Goal: Task Accomplishment & Management: Manage account settings

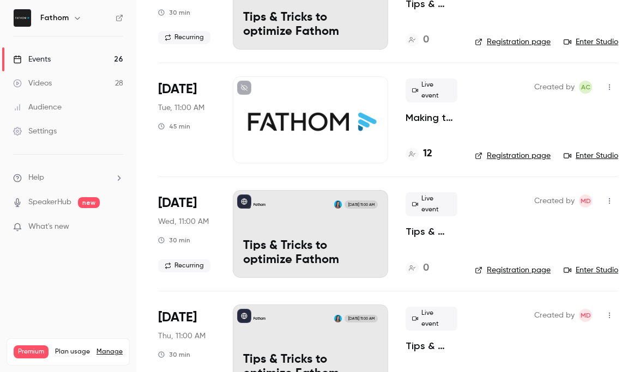
scroll to position [407, 0]
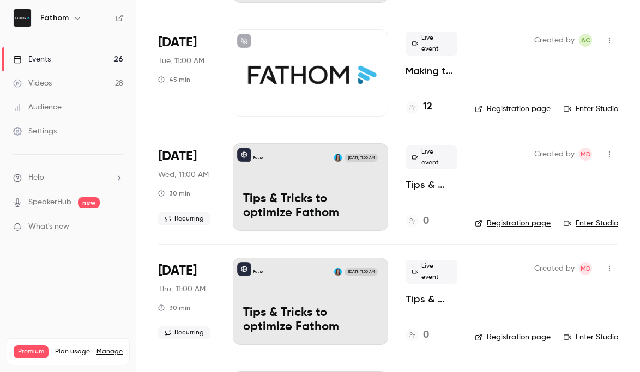
click at [455, 71] on p "Making the Most of Fathom: From Setup to Success" at bounding box center [432, 70] width 52 height 13
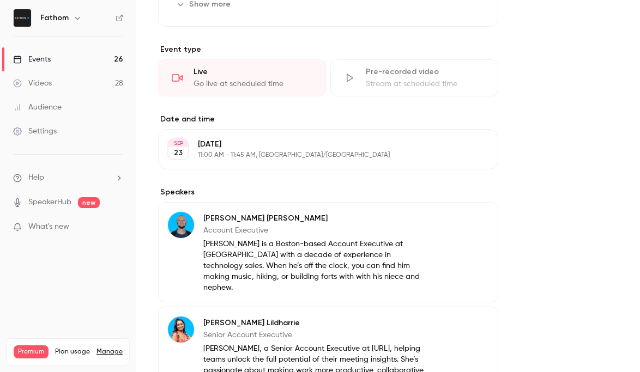
scroll to position [578, 0]
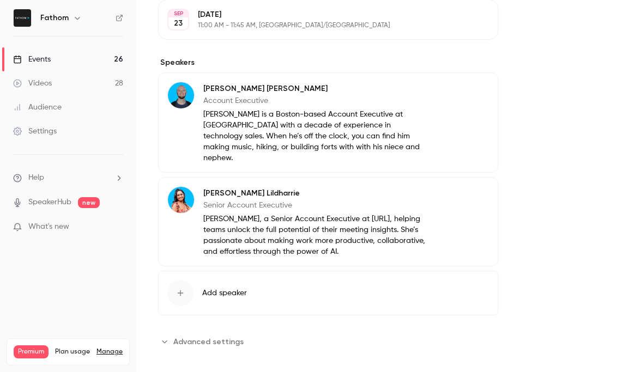
click at [211, 336] on span "Advanced settings" at bounding box center [208, 341] width 70 height 11
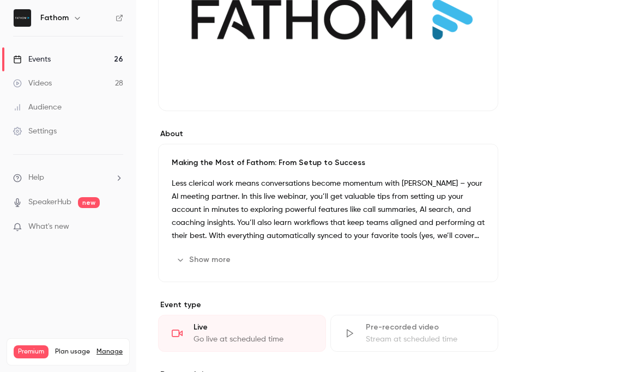
scroll to position [0, 0]
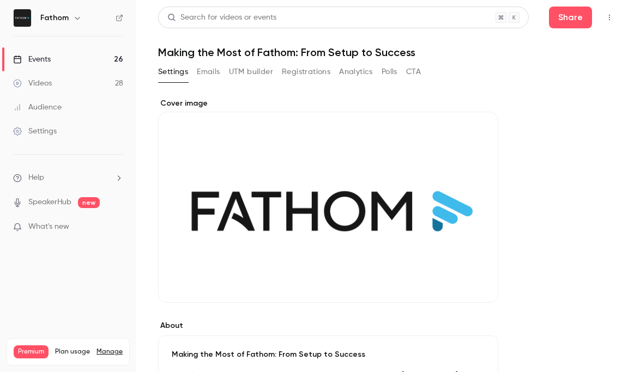
click at [304, 77] on button "Registrations" at bounding box center [306, 71] width 49 height 17
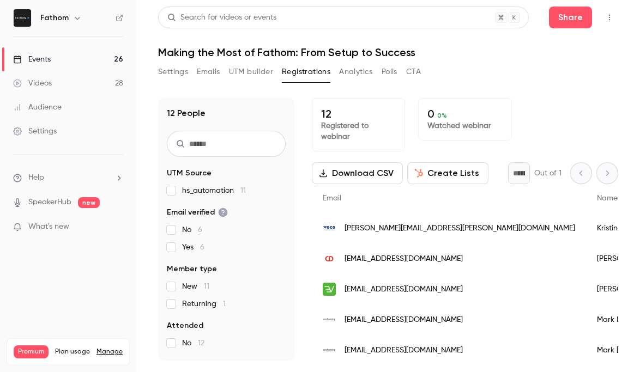
click at [172, 71] on button "Settings" at bounding box center [173, 71] width 30 height 17
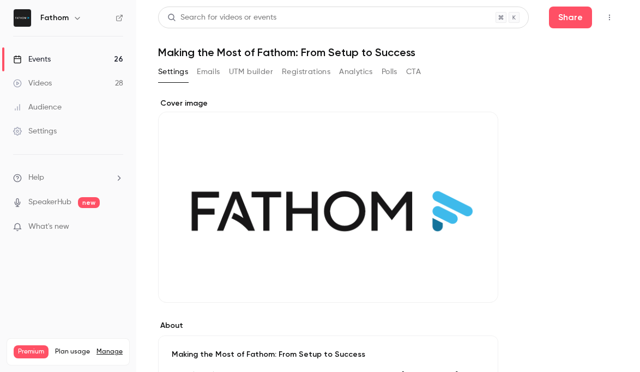
click at [23, 16] on img at bounding box center [22, 17] width 17 height 17
click at [29, 19] on img at bounding box center [22, 17] width 17 height 17
click at [58, 17] on h6 "Fathom" at bounding box center [54, 18] width 28 height 11
click at [95, 55] on link "Events 26" at bounding box center [68, 59] width 136 height 24
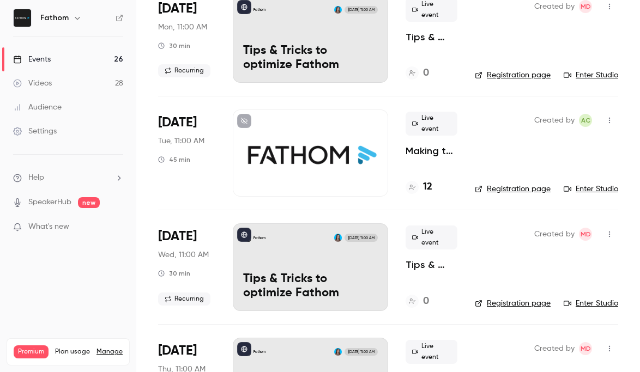
scroll to position [335, 0]
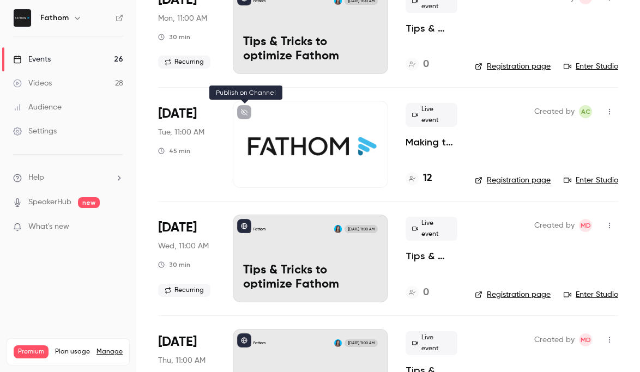
click at [247, 111] on icon at bounding box center [244, 112] width 7 height 7
click at [617, 108] on button "button" at bounding box center [609, 111] width 17 height 17
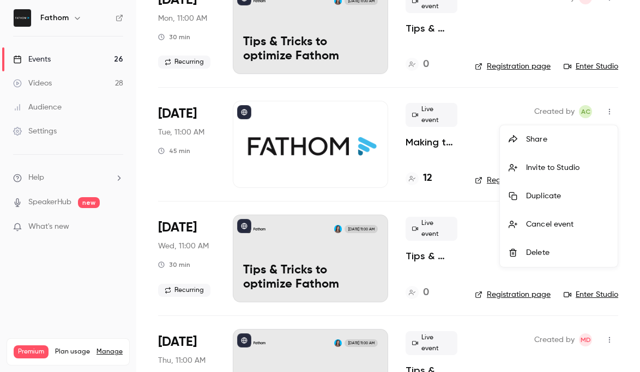
click at [324, 159] on div at bounding box center [320, 186] width 640 height 372
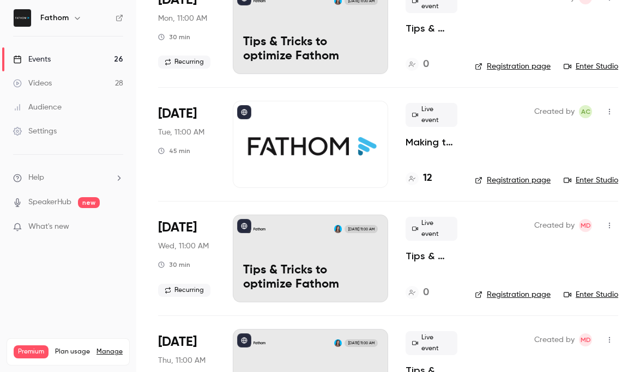
click at [350, 139] on div at bounding box center [310, 144] width 155 height 87
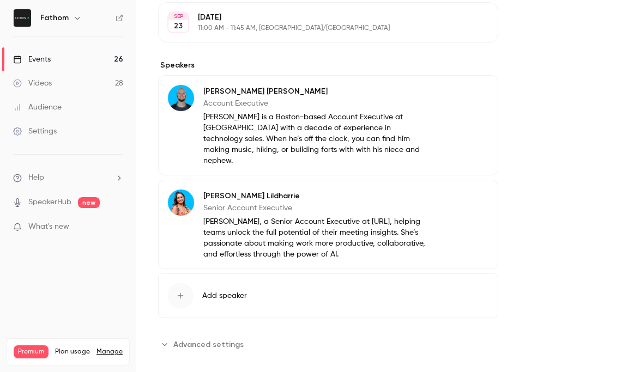
scroll to position [574, 0]
click at [229, 340] on span "Advanced settings" at bounding box center [208, 345] width 70 height 11
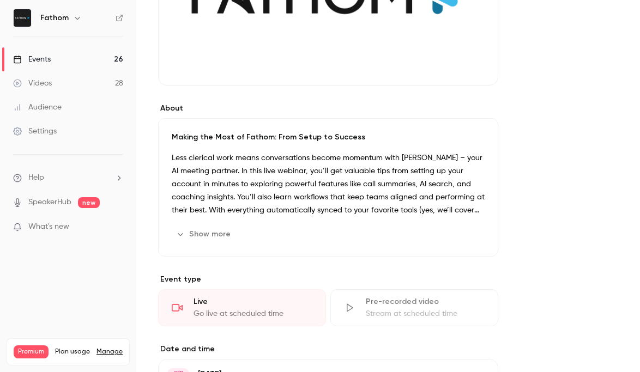
scroll to position [0, 0]
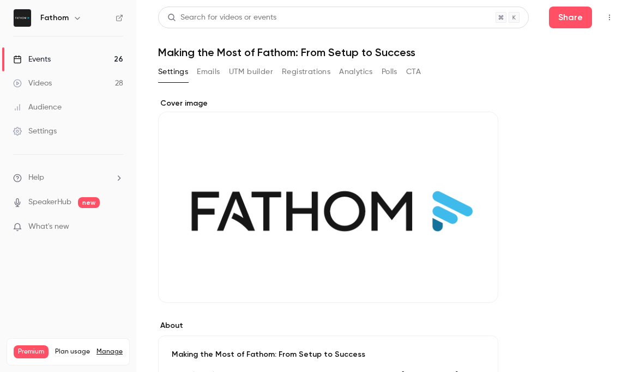
click at [217, 70] on button "Emails" at bounding box center [208, 71] width 23 height 17
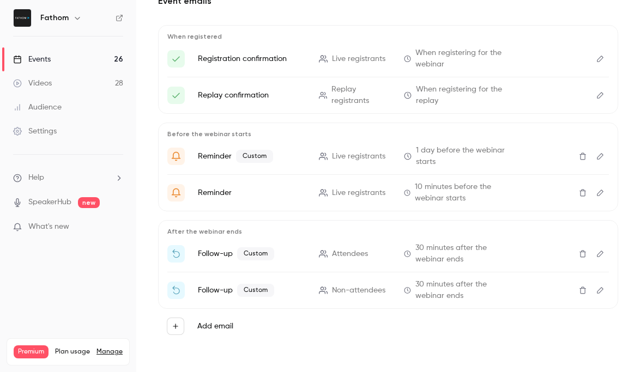
scroll to position [100, 0]
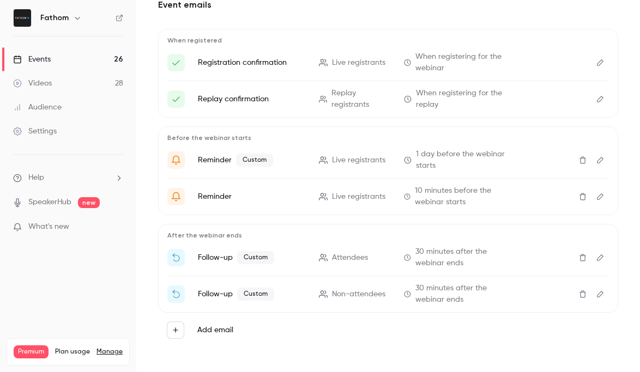
click at [603, 260] on icon "Edit" at bounding box center [600, 258] width 9 height 8
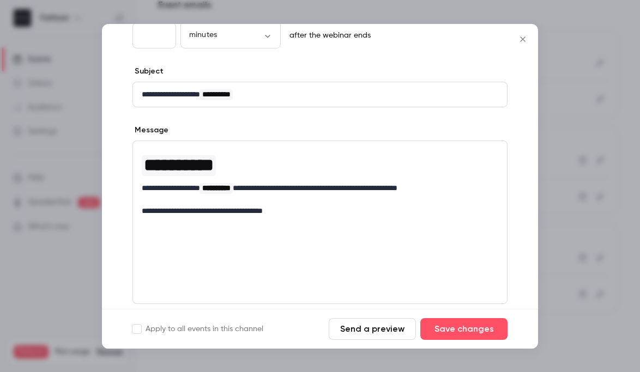
scroll to position [90, 0]
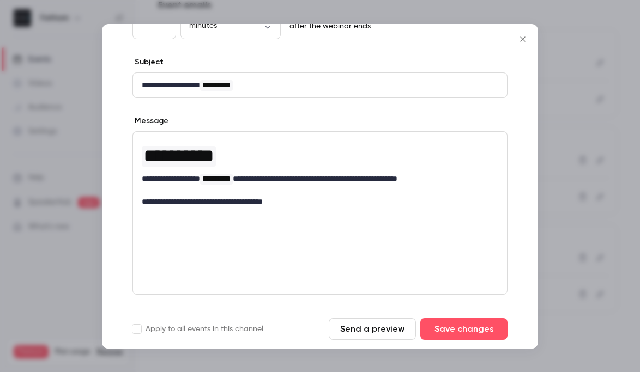
click at [525, 38] on icon "Close" at bounding box center [522, 39] width 13 height 9
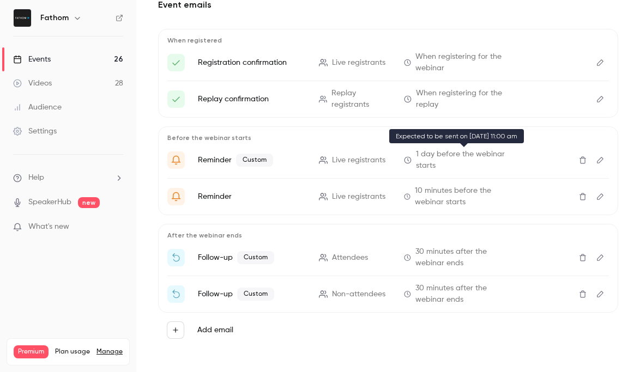
scroll to position [0, 0]
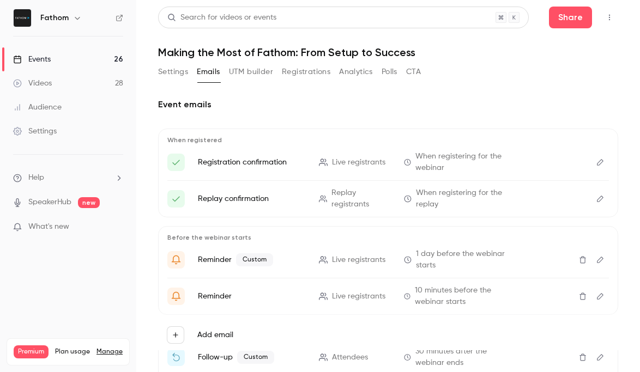
click at [311, 74] on button "Registrations" at bounding box center [306, 71] width 49 height 17
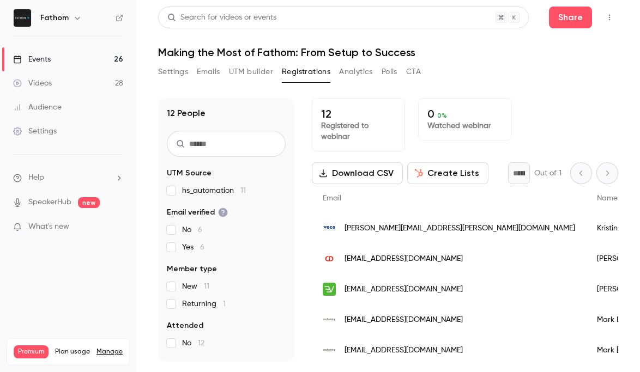
click at [426, 70] on div "Settings Emails UTM builder Registrations Analytics Polls CTA" at bounding box center [388, 74] width 460 height 22
click at [421, 70] on button "CTA" at bounding box center [413, 71] width 15 height 17
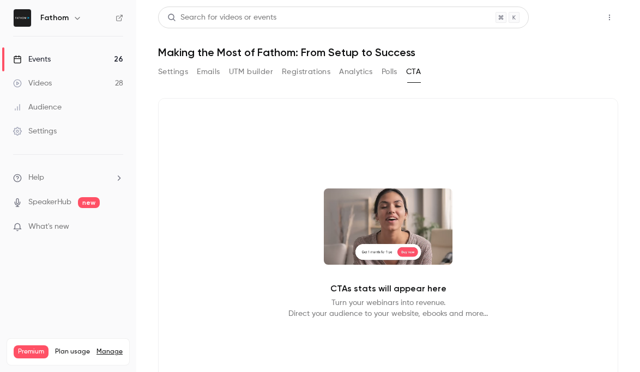
click at [569, 17] on button "Share" at bounding box center [570, 18] width 43 height 22
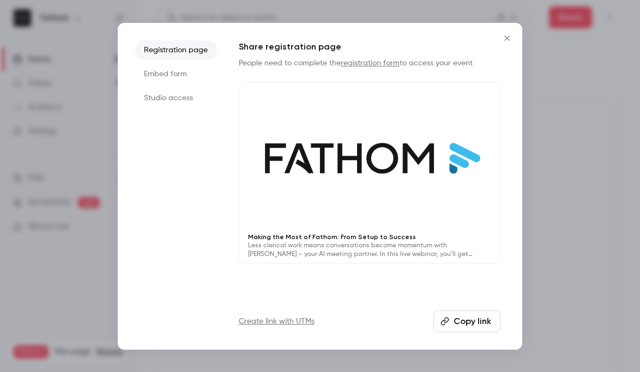
click at [179, 93] on li "Studio access" at bounding box center [176, 98] width 82 height 20
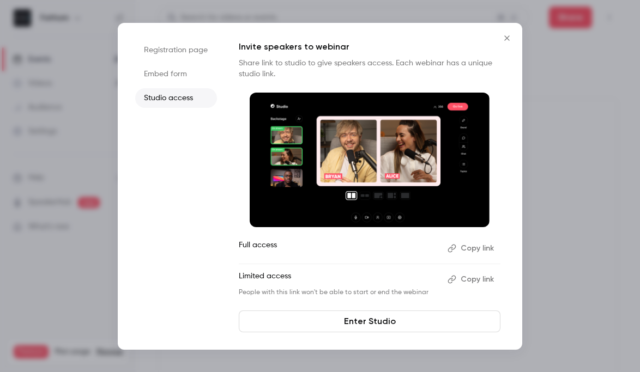
click at [479, 280] on button "Copy link" at bounding box center [471, 279] width 57 height 17
